Goal: Find specific page/section: Find specific page/section

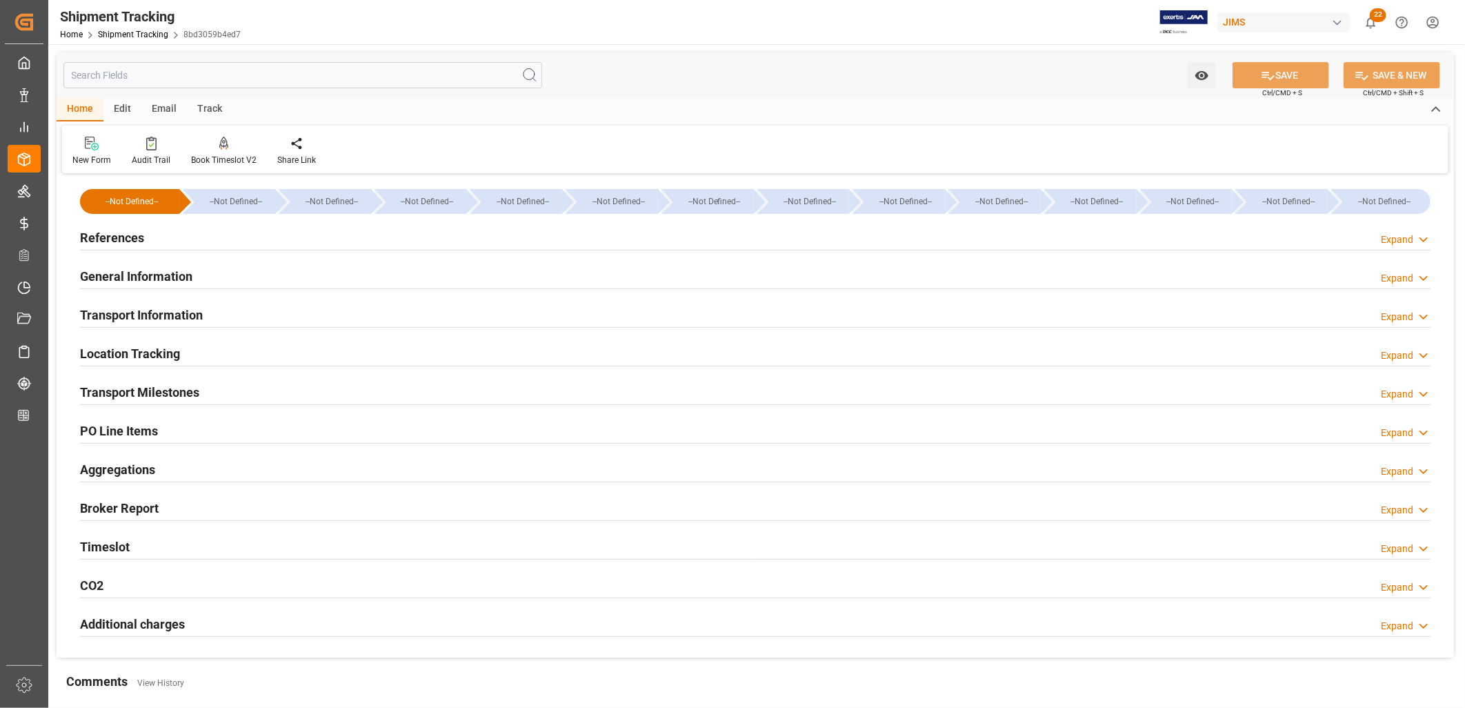
click at [166, 395] on h2 "Transport Milestones" at bounding box center [139, 392] width 119 height 19
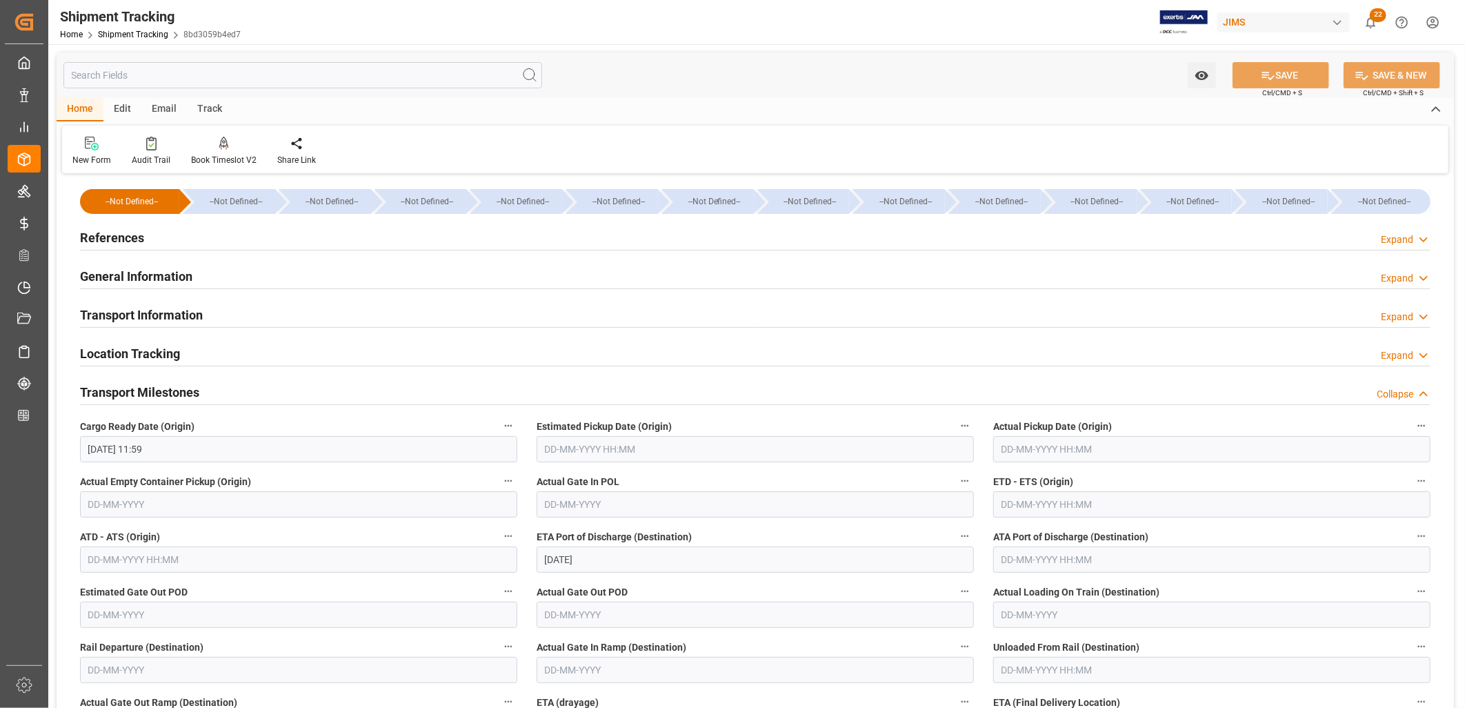
click at [127, 233] on h2 "References" at bounding box center [112, 237] width 64 height 19
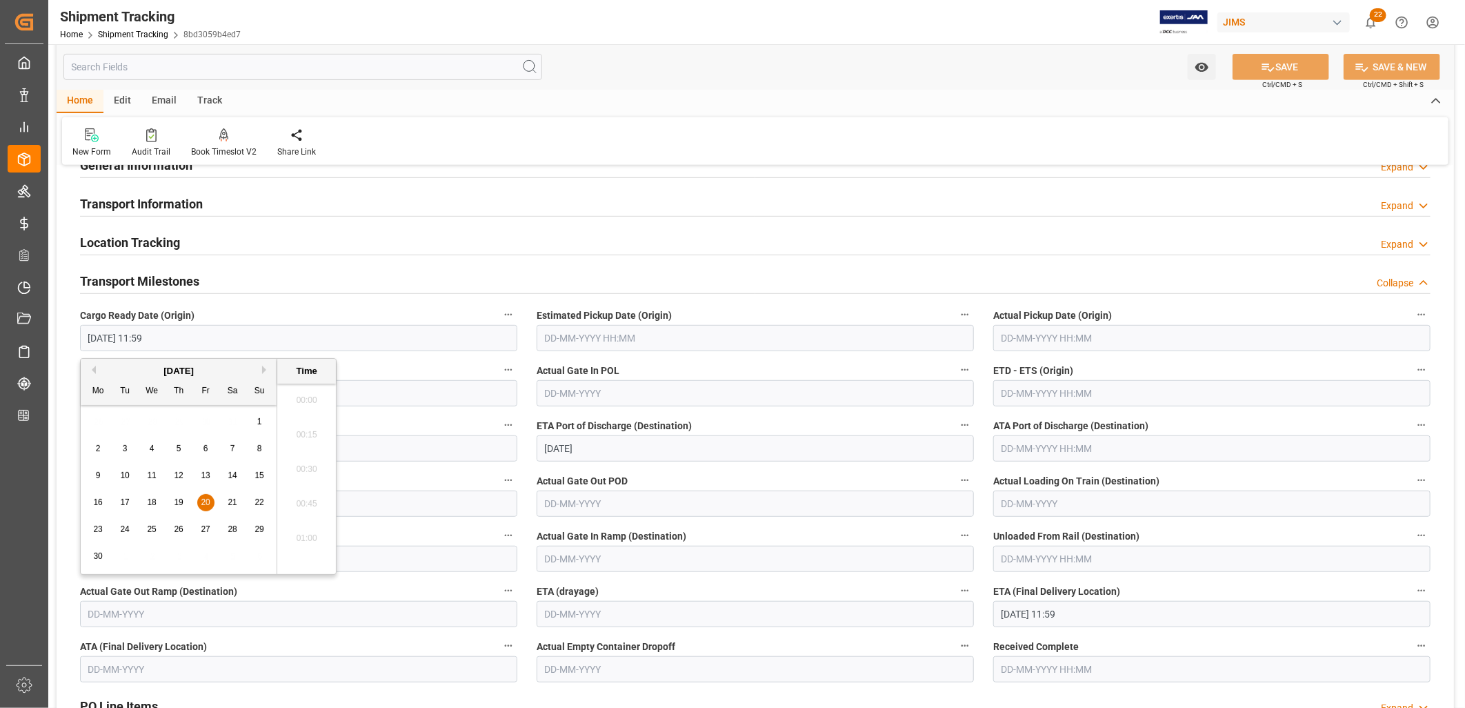
scroll to position [1542, 0]
click at [169, 334] on input "[DATE] 11:59" at bounding box center [298, 338] width 437 height 26
click at [262, 371] on div "[DATE]" at bounding box center [179, 371] width 196 height 14
click at [265, 368] on button "Next Month" at bounding box center [266, 369] width 8 height 8
click at [97, 530] on span "28" at bounding box center [97, 529] width 9 height 10
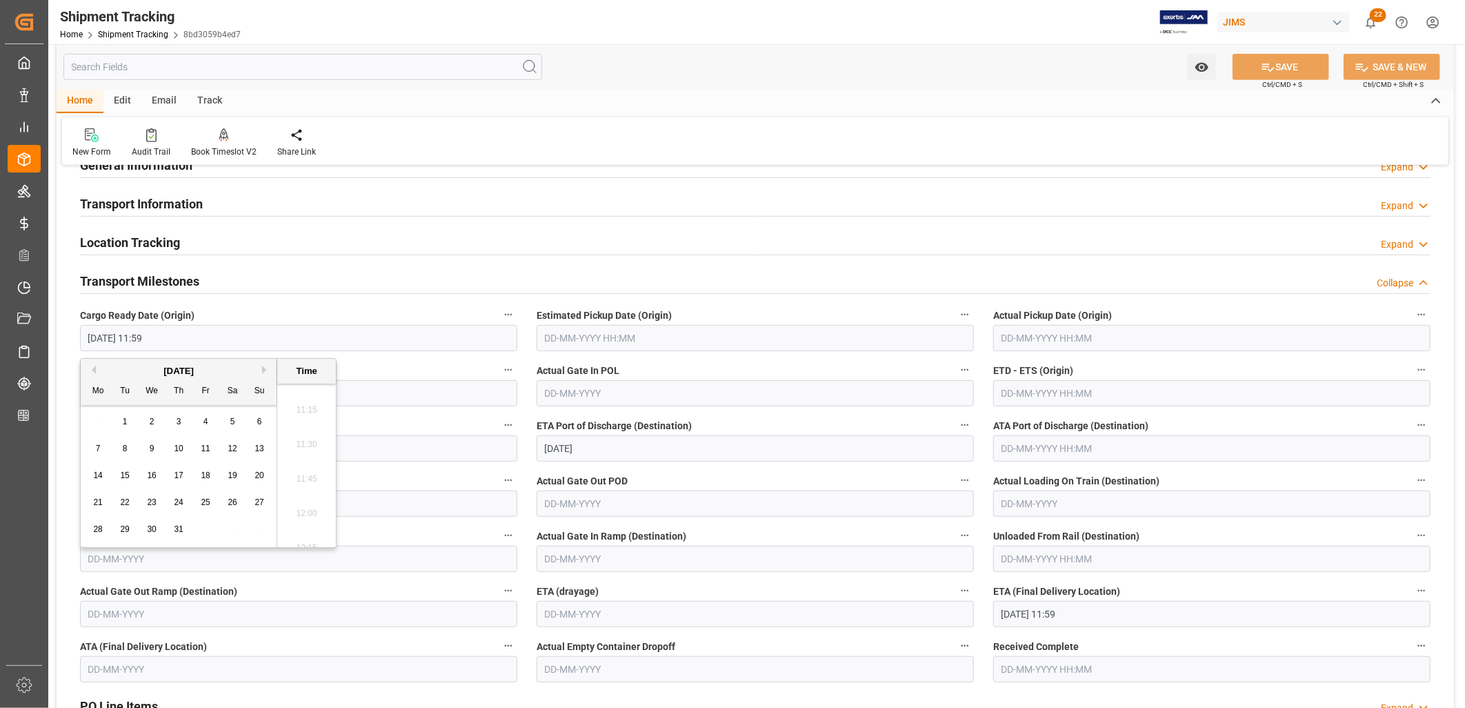
type input "[DATE] 11:59"
click at [612, 338] on input "text" at bounding box center [755, 338] width 437 height 26
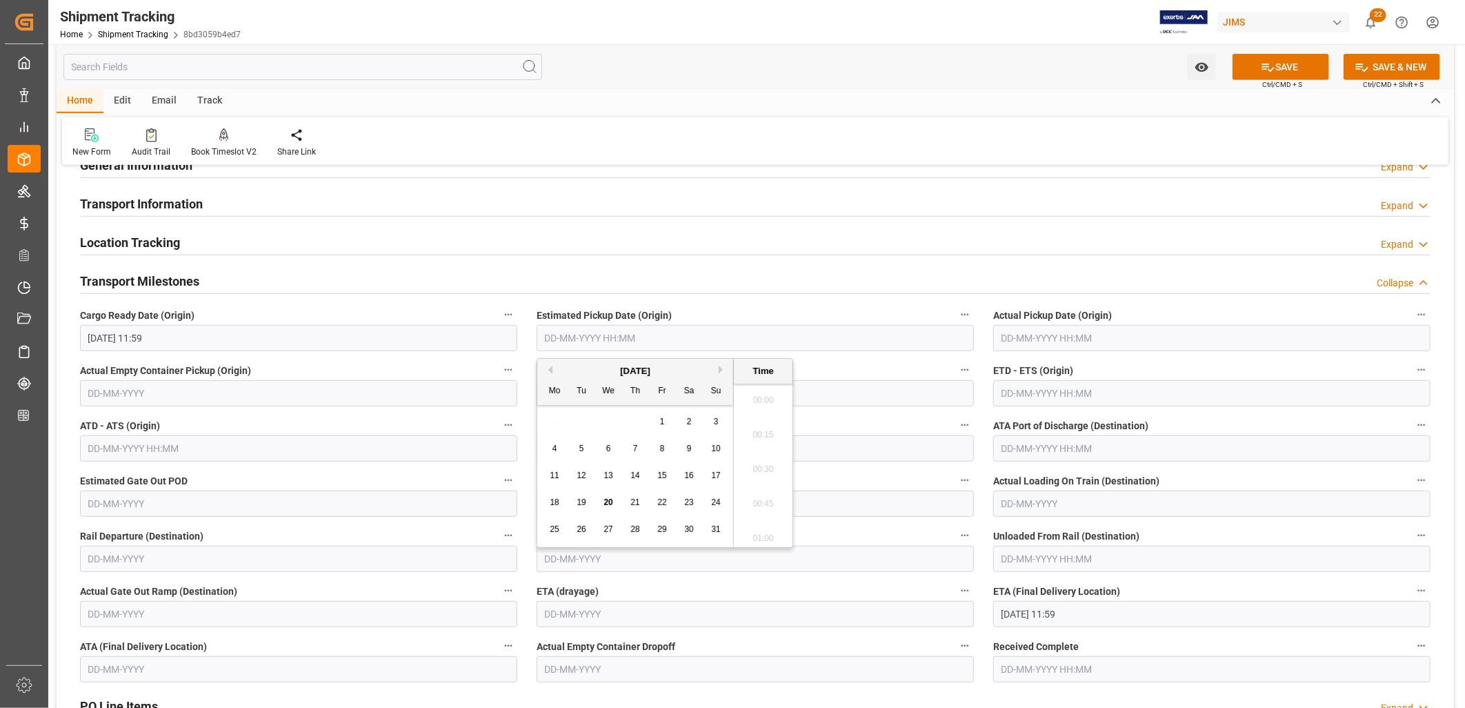
scroll to position [2245, 0]
click at [561, 403] on div "Mo Tu We Th Fr Sa Su" at bounding box center [635, 391] width 196 height 27
click at [582, 530] on span "26" at bounding box center [581, 529] width 9 height 10
type input "[DATE] 00:00"
click at [1012, 337] on input "text" at bounding box center [1211, 338] width 437 height 26
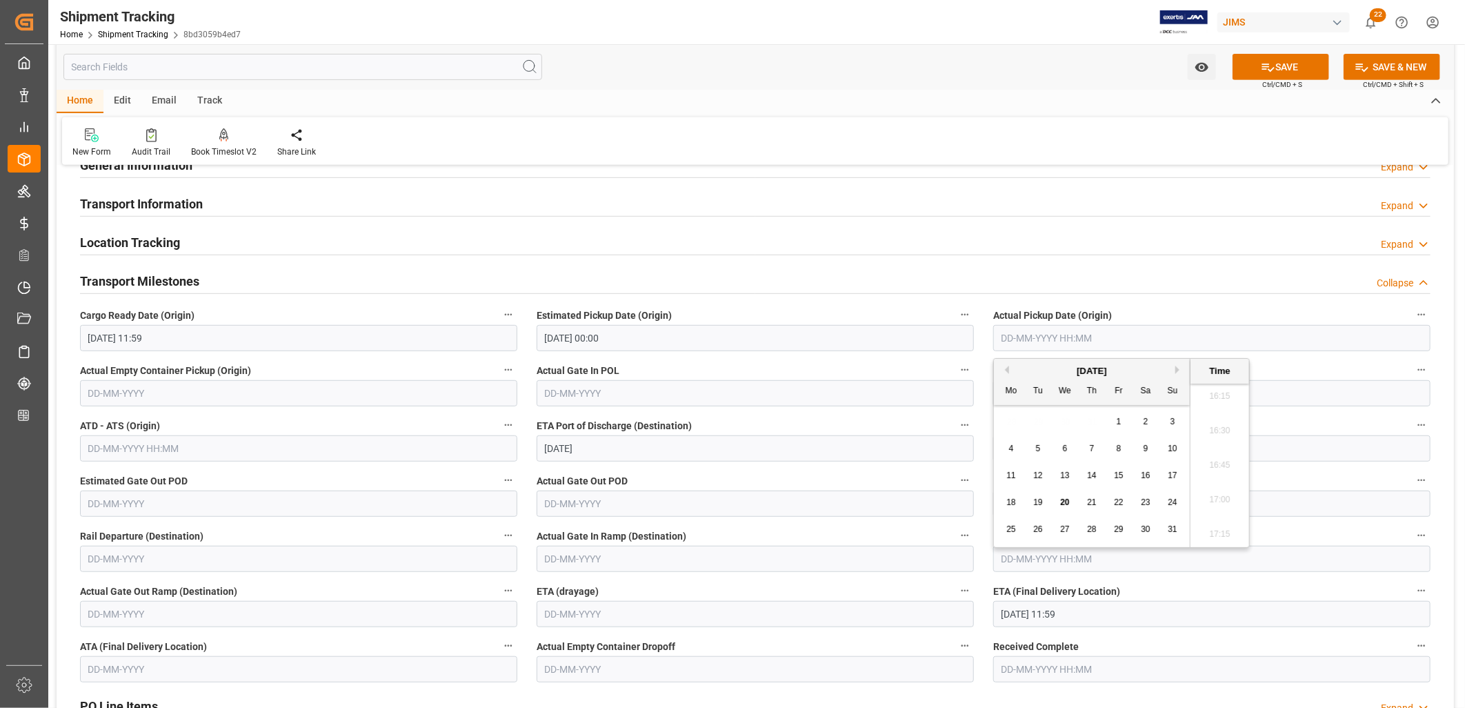
click at [1016, 481] on div "11" at bounding box center [1011, 476] width 17 height 17
click at [1043, 530] on div "26" at bounding box center [1038, 529] width 17 height 17
type input "[DATE] 00:00"
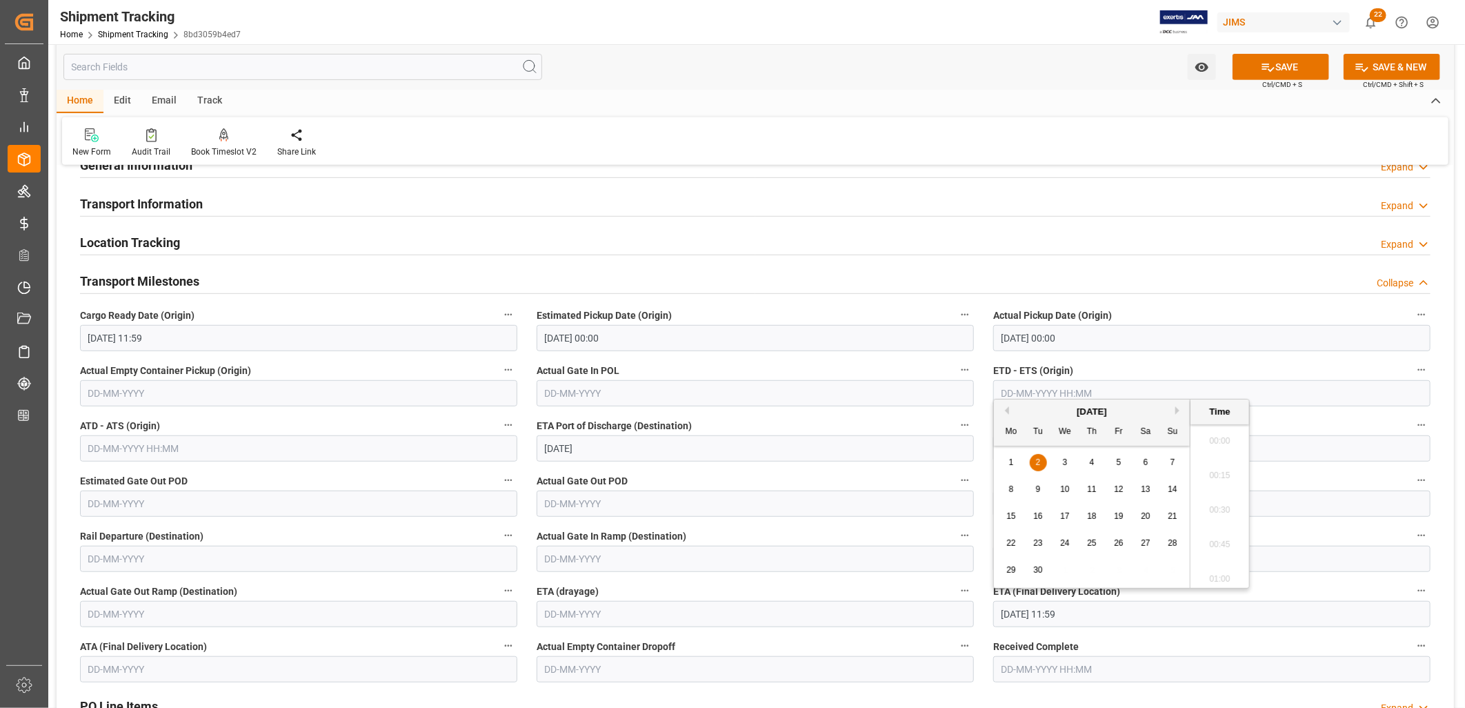
scroll to position [1556, 0]
click at [1087, 614] on input "[DATE] 11:59" at bounding box center [1211, 614] width 437 height 26
click at [1039, 515] on span "16" at bounding box center [1037, 516] width 9 height 10
type input "[DATE] 11:59"
click at [1274, 61] on button "SAVE" at bounding box center [1280, 67] width 97 height 26
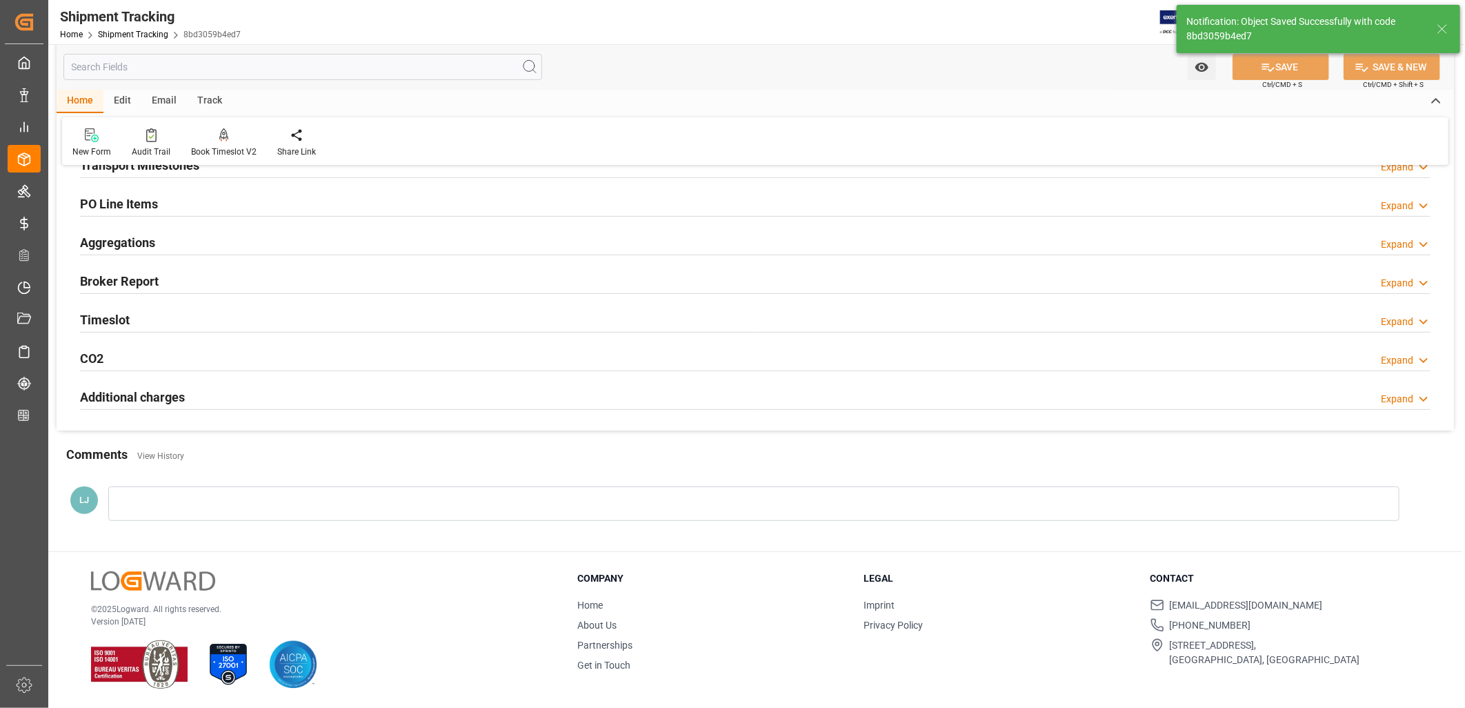
scroll to position [111, 0]
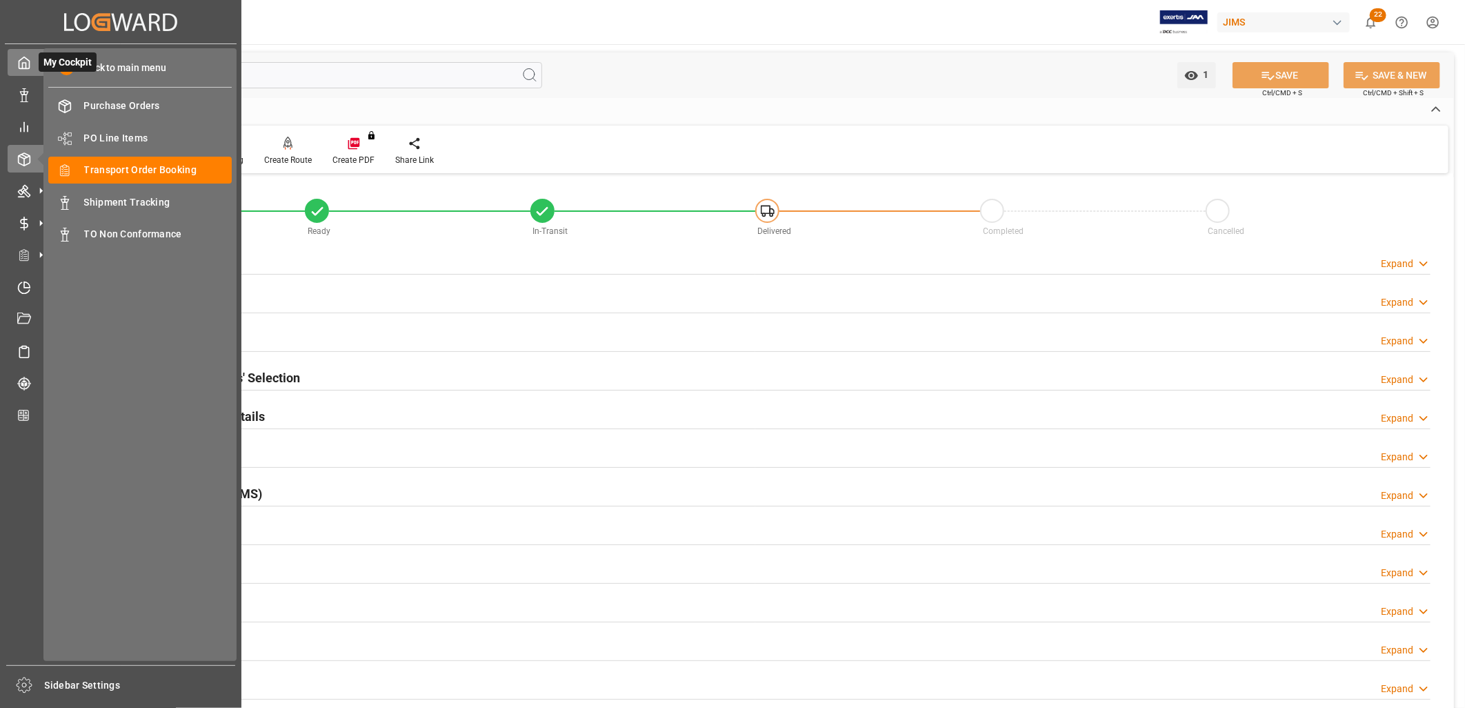
click at [28, 66] on icon at bounding box center [24, 63] width 14 height 14
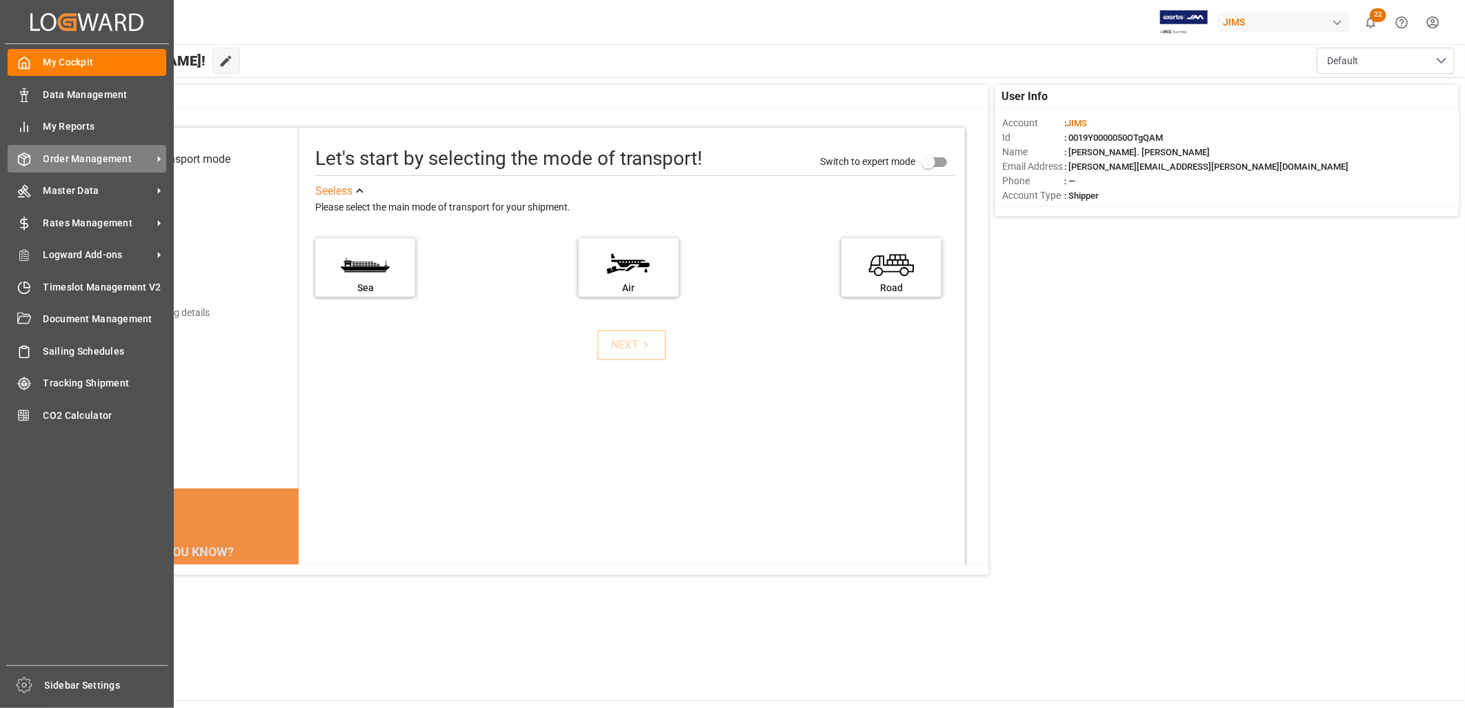
click at [98, 155] on span "Order Management" at bounding box center [97, 159] width 109 height 14
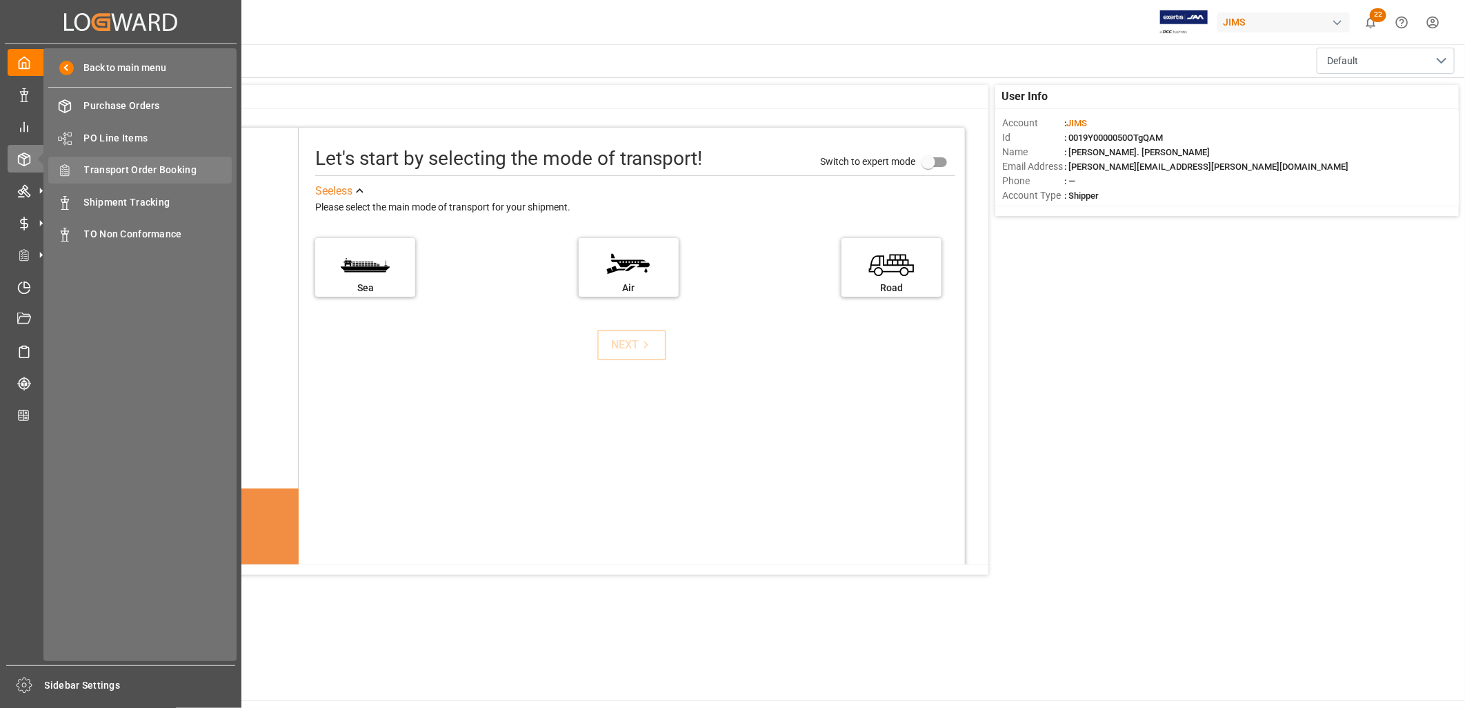
click at [178, 169] on span "Transport Order Booking" at bounding box center [158, 170] width 148 height 14
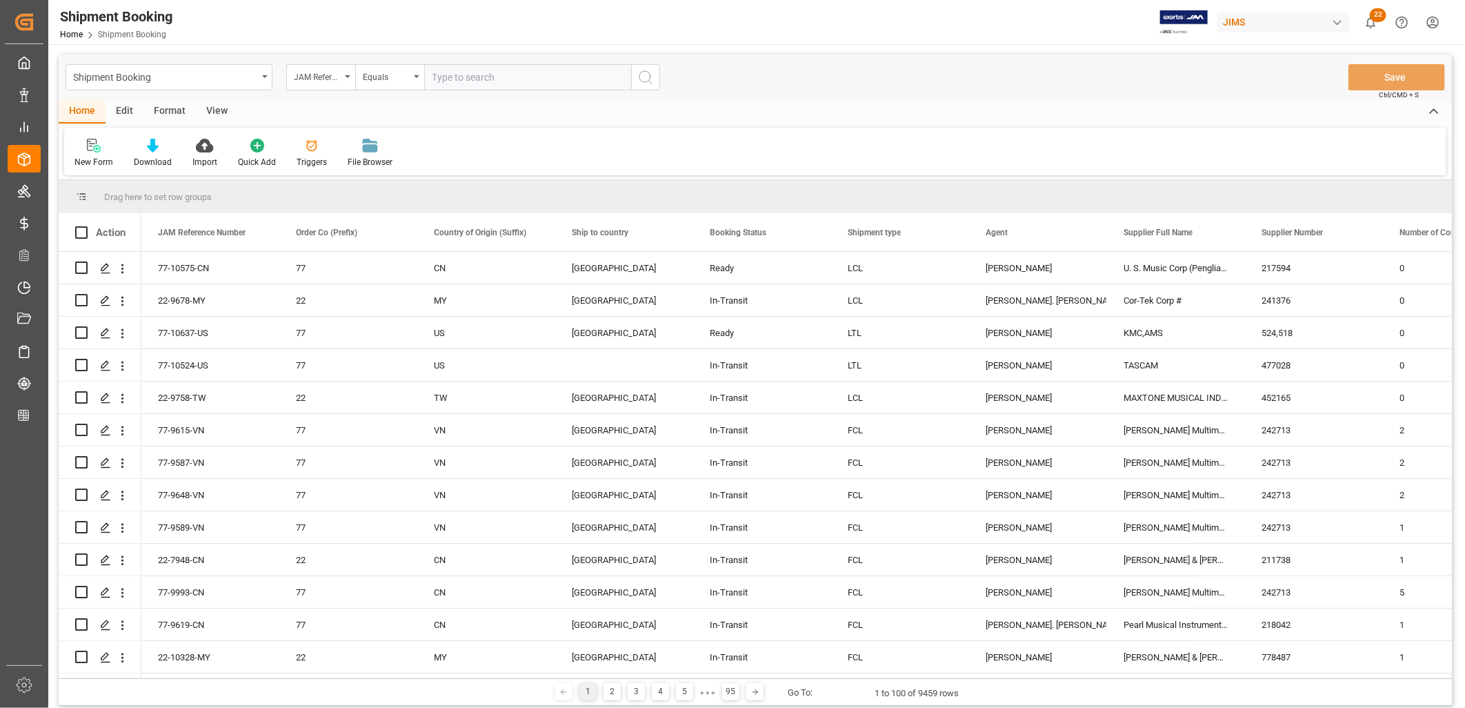
click at [439, 77] on input "text" at bounding box center [527, 77] width 207 height 26
click at [459, 72] on input "text" at bounding box center [527, 77] width 207 height 26
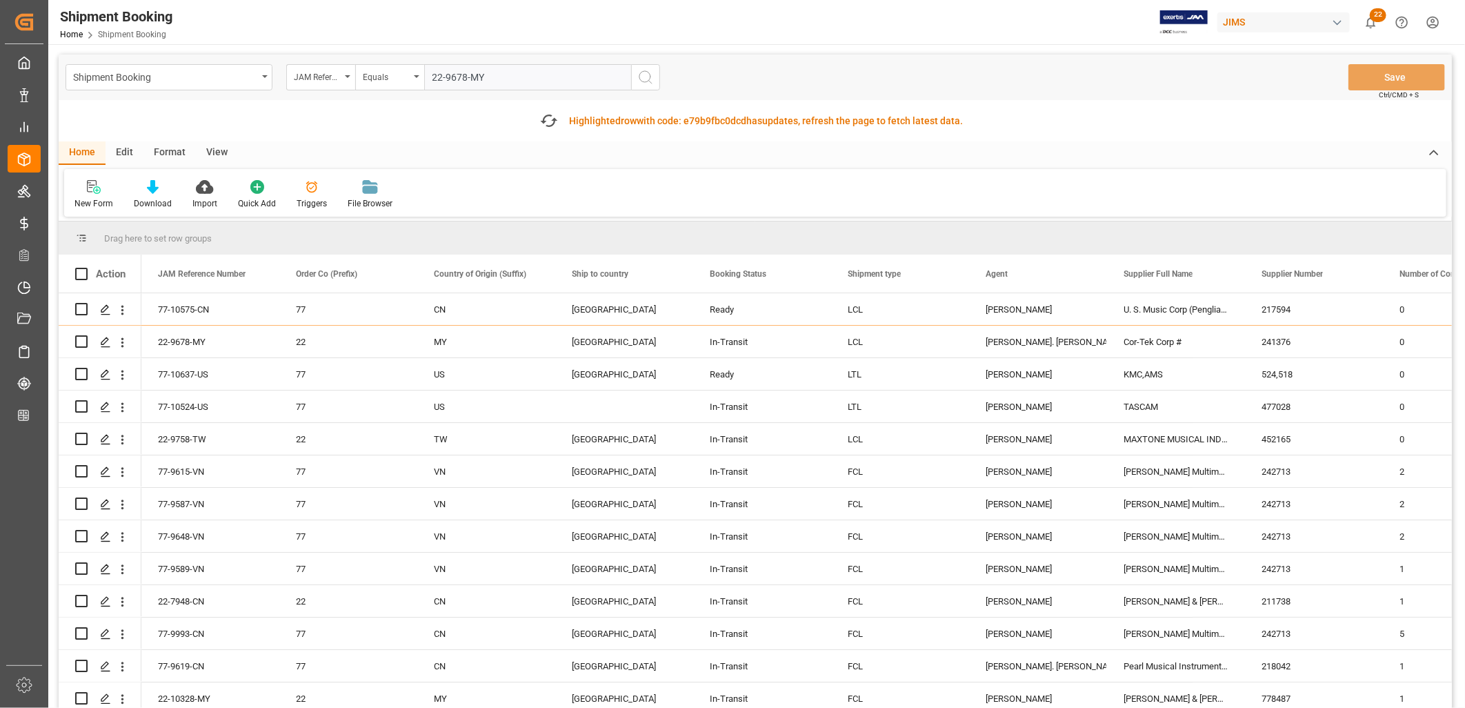
type input "22-9678-MY"
click at [643, 74] on icon "search button" at bounding box center [645, 77] width 17 height 17
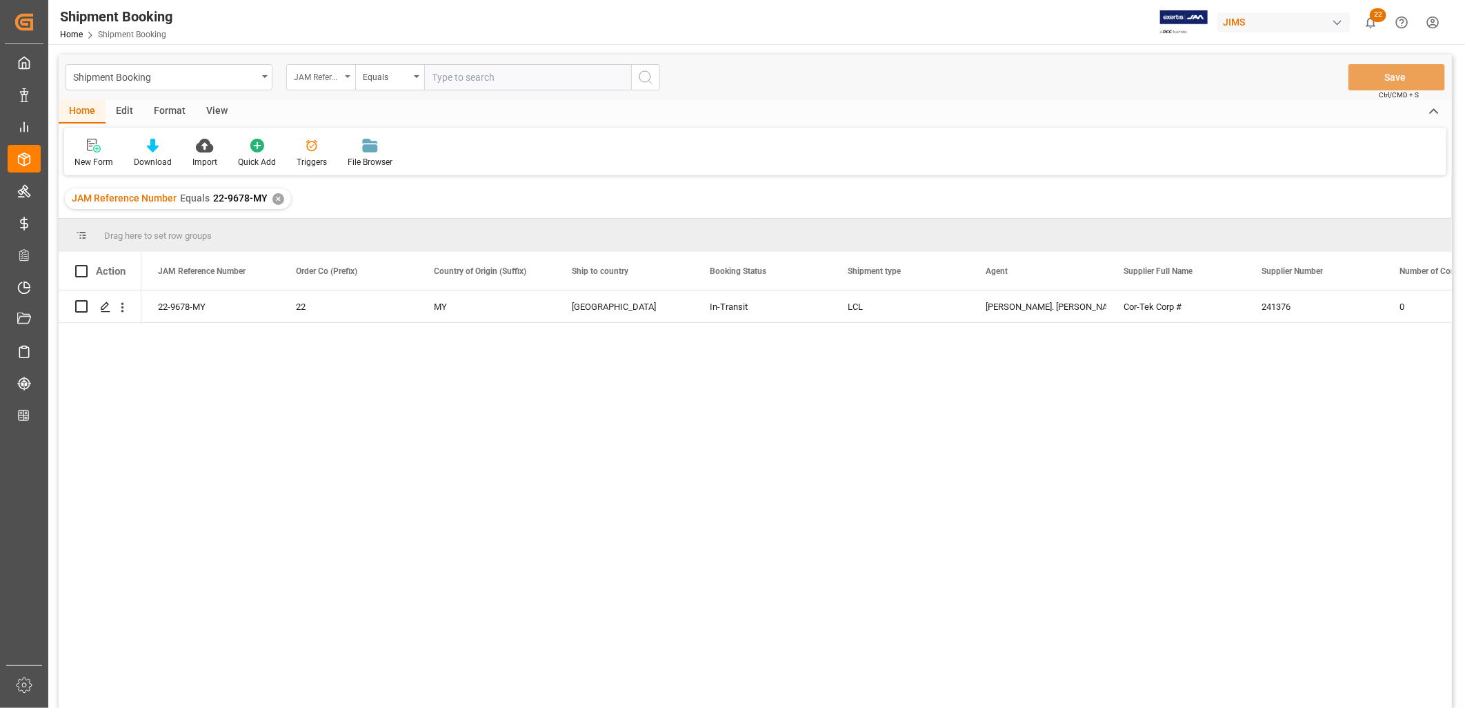
click at [346, 75] on icon "open menu" at bounding box center [348, 76] width 6 height 3
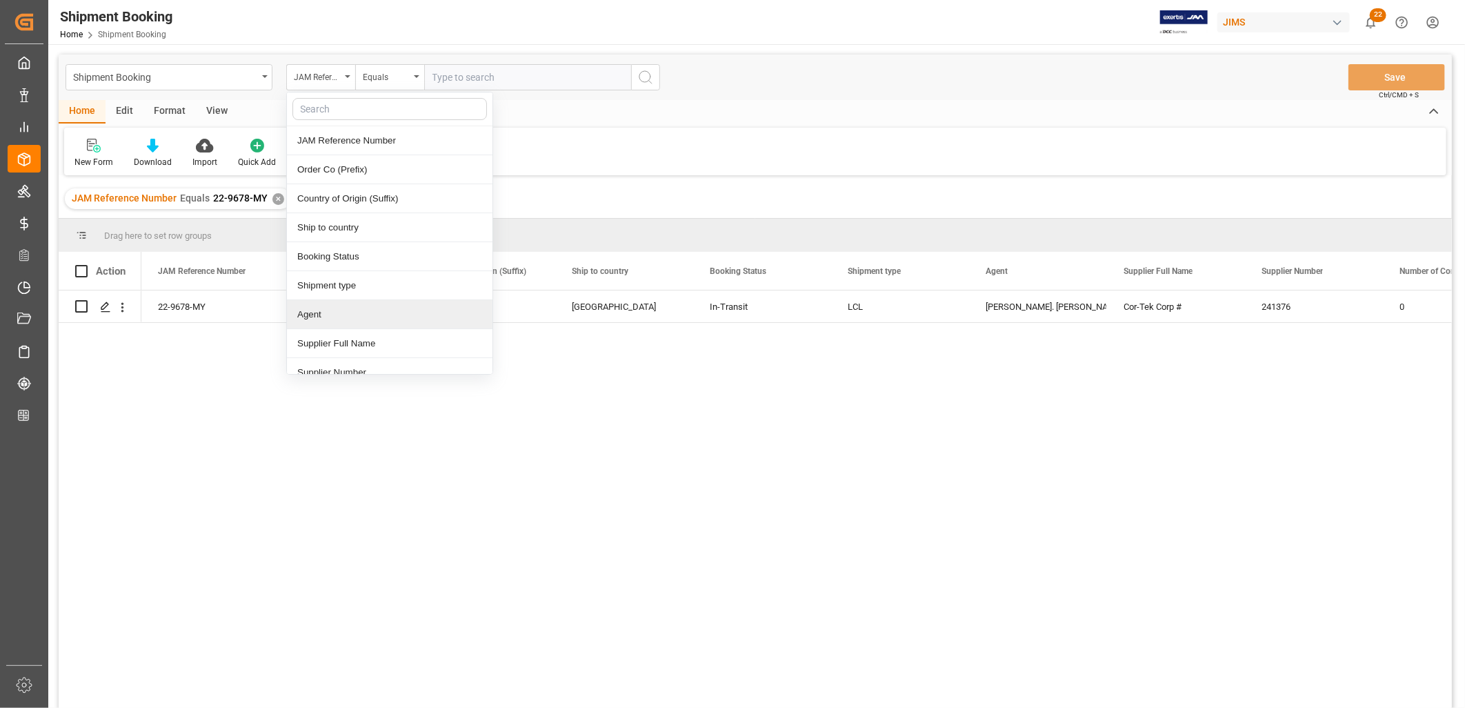
click at [325, 307] on div "Agent" at bounding box center [390, 314] width 206 height 29
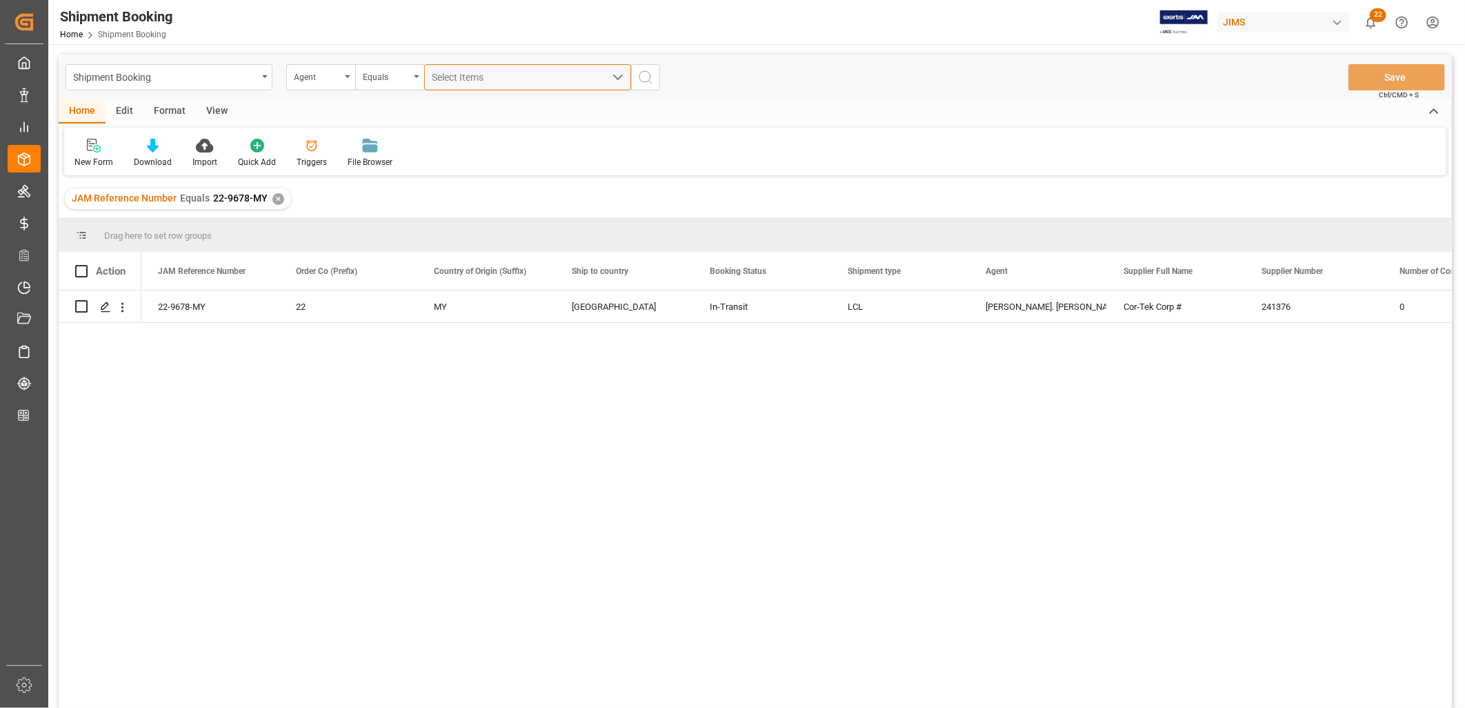
click at [616, 74] on button "Select Items" at bounding box center [527, 77] width 207 height 26
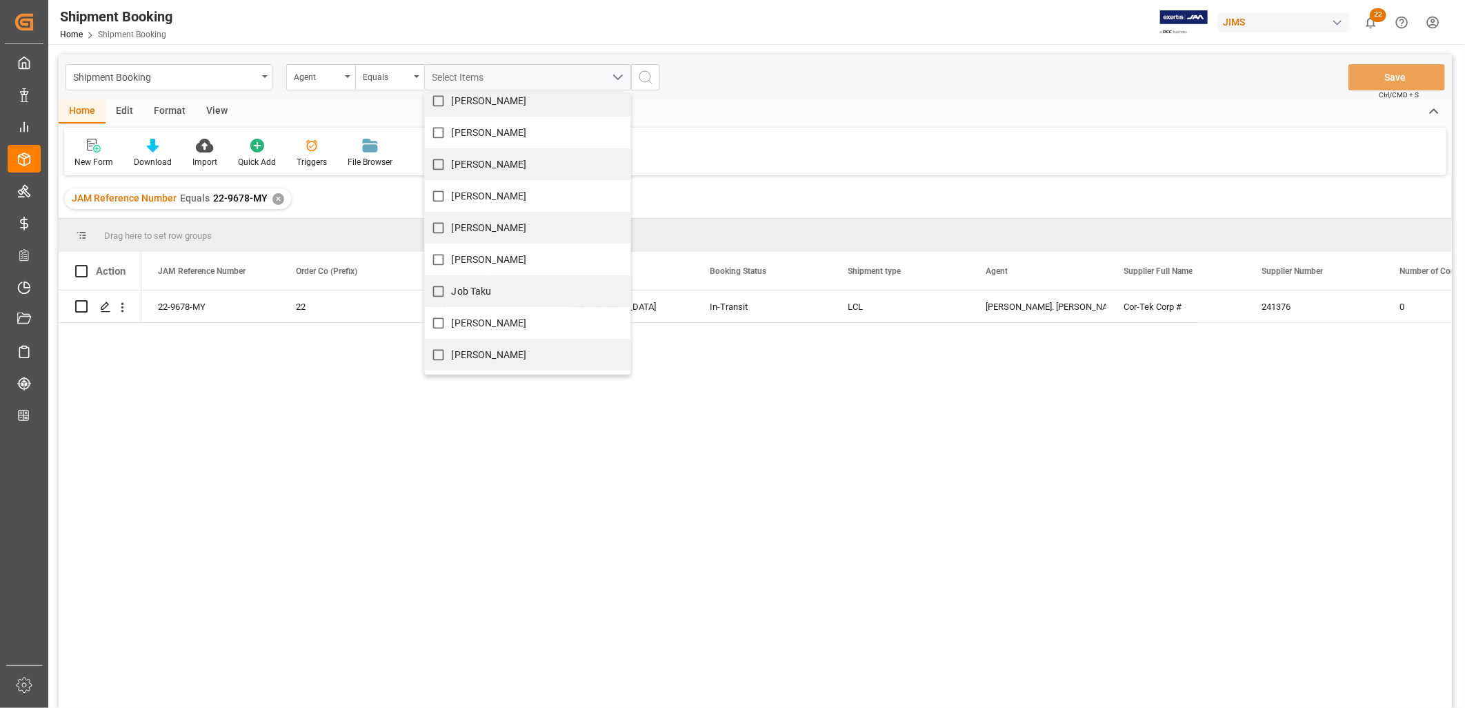
scroll to position [306, 0]
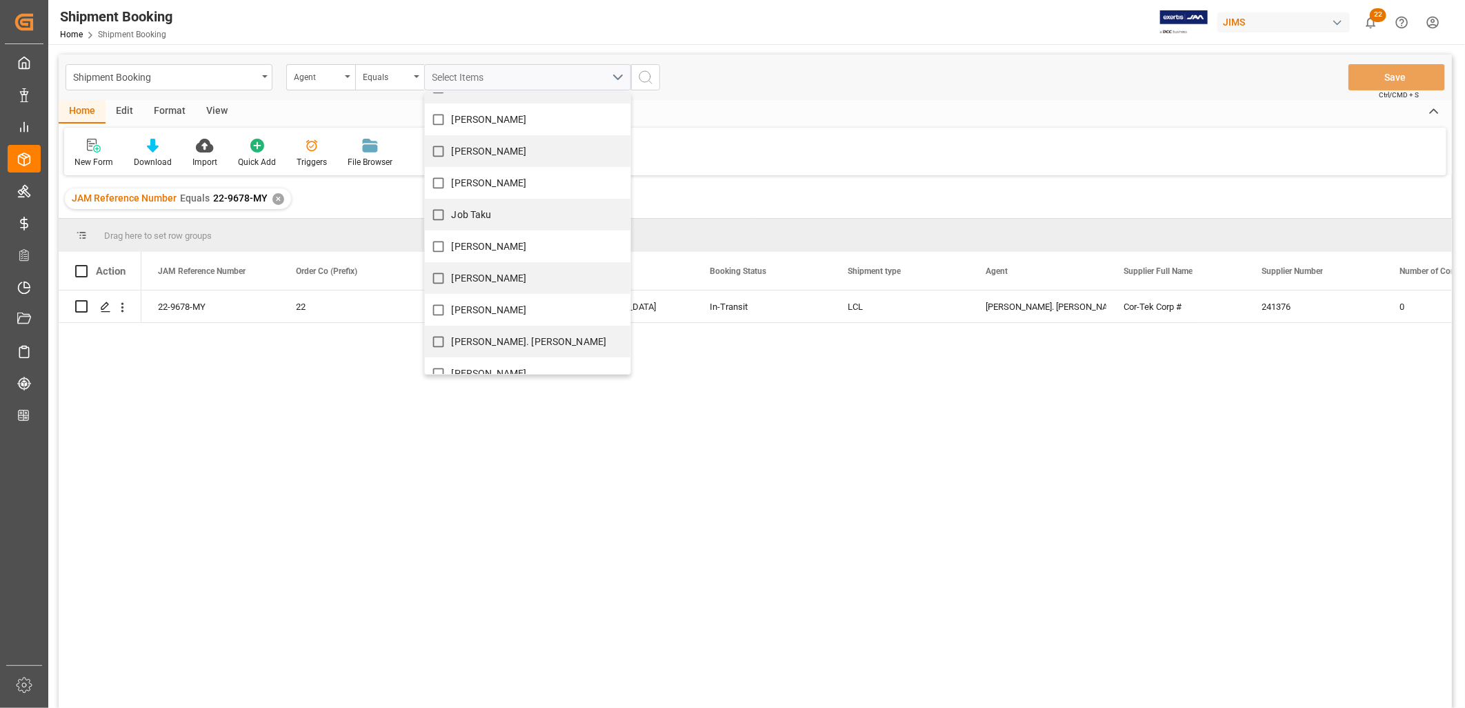
click at [443, 339] on input "[PERSON_NAME]. [PERSON_NAME]" at bounding box center [438, 341] width 27 height 27
checkbox input "true"
click at [654, 76] on button "search button" at bounding box center [645, 77] width 29 height 26
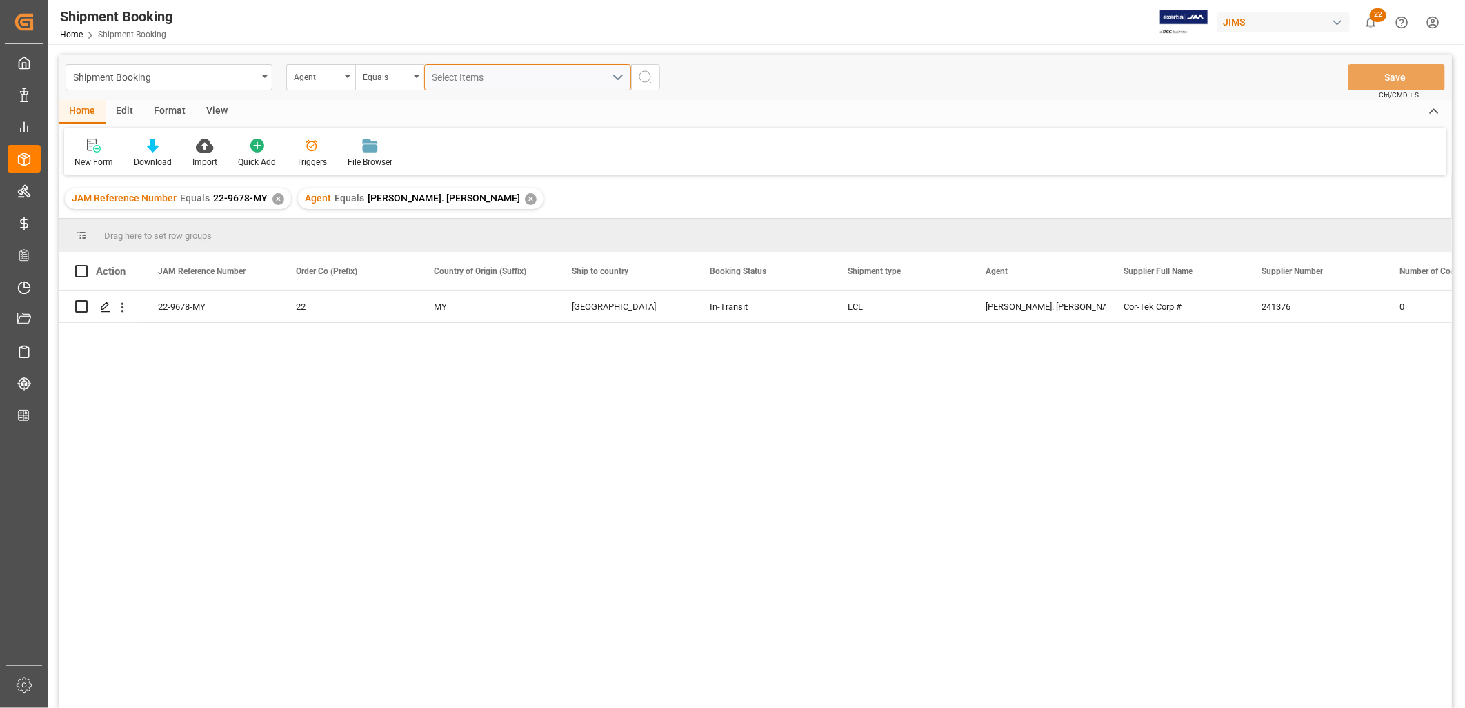
click at [619, 76] on button "Select Items" at bounding box center [527, 77] width 207 height 26
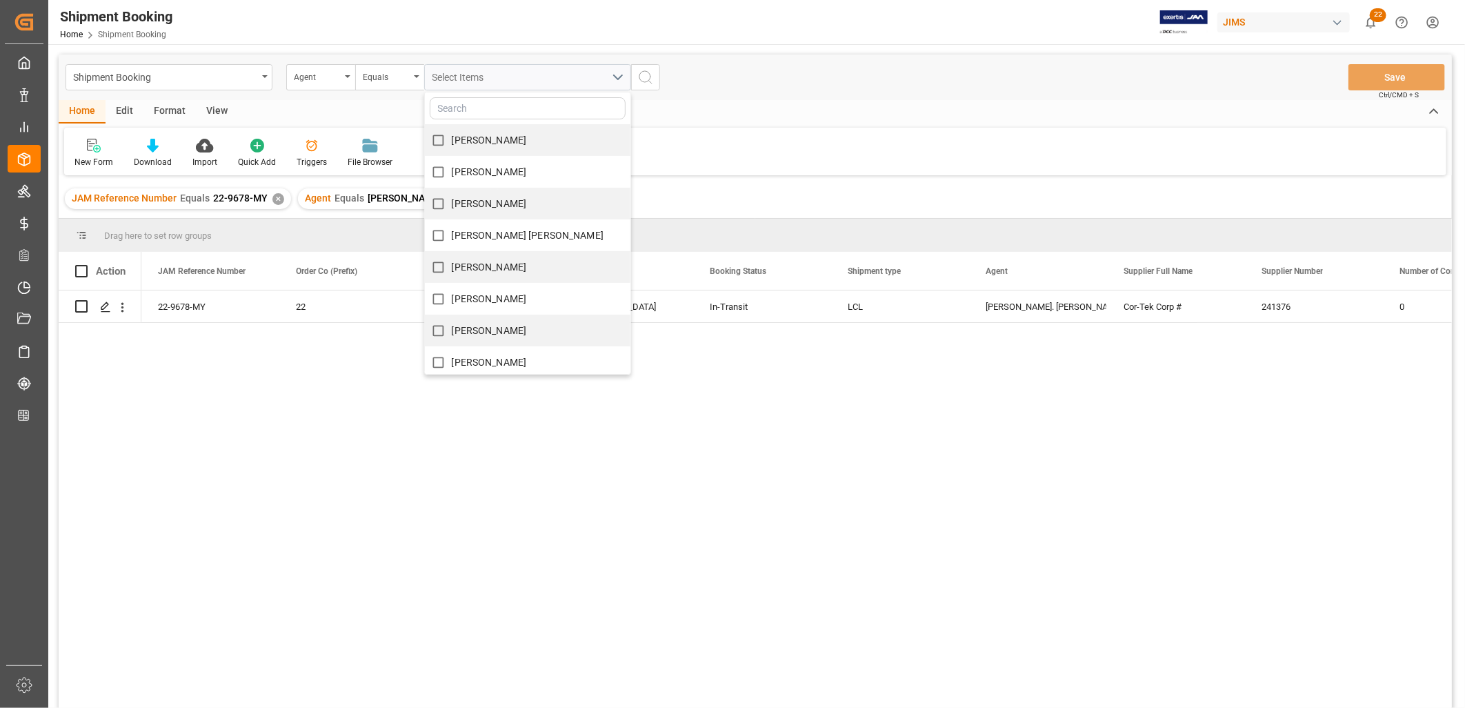
click at [278, 194] on div "✕" at bounding box center [278, 199] width 12 height 12
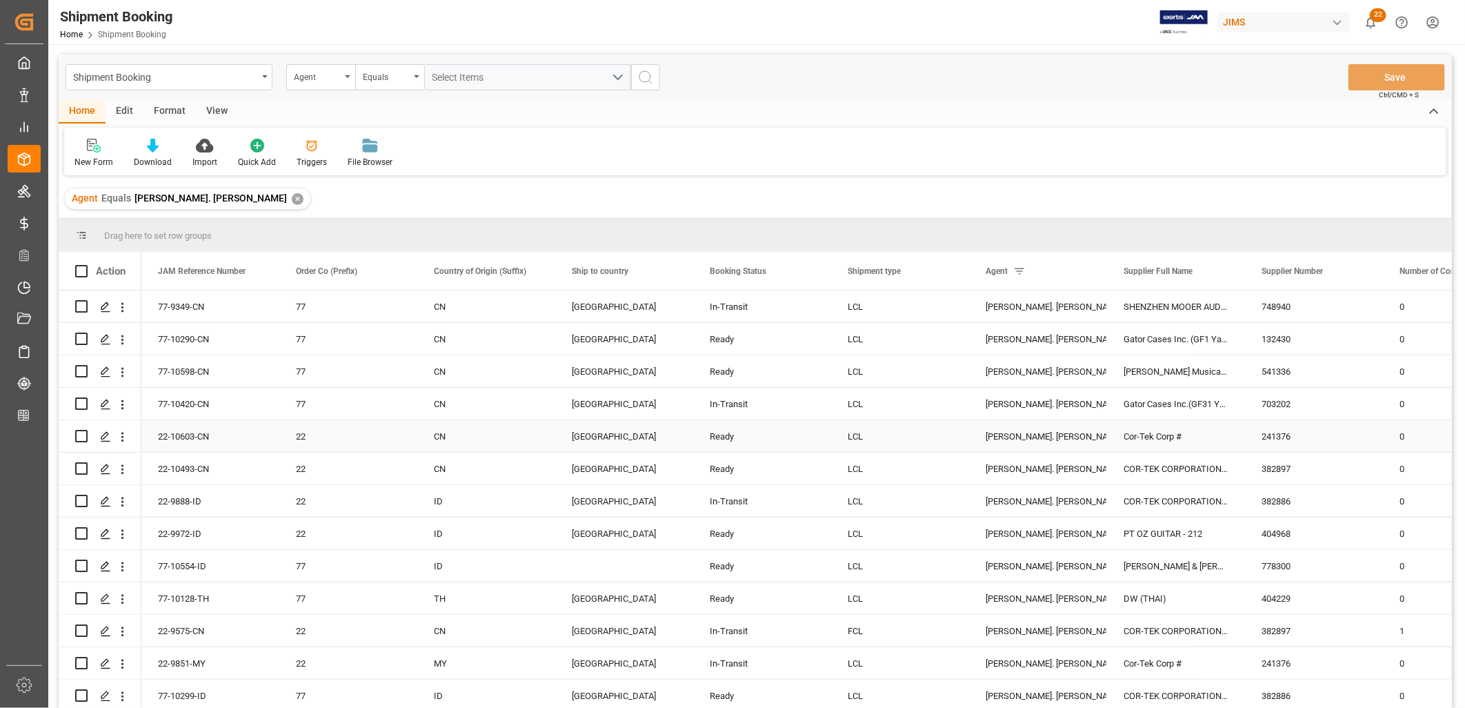
scroll to position [919, 0]
